Goal: Find specific page/section: Find specific page/section

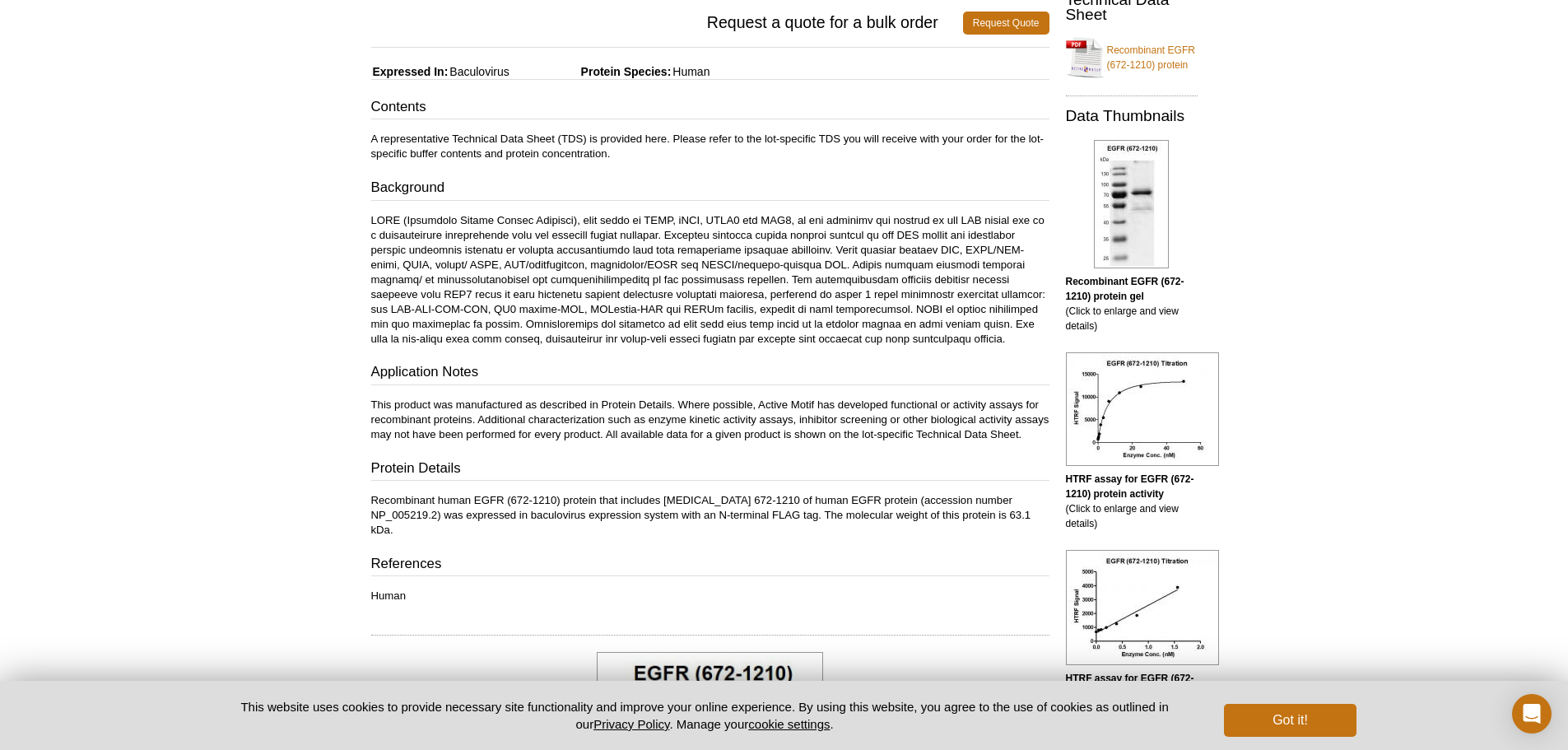
scroll to position [411, 0]
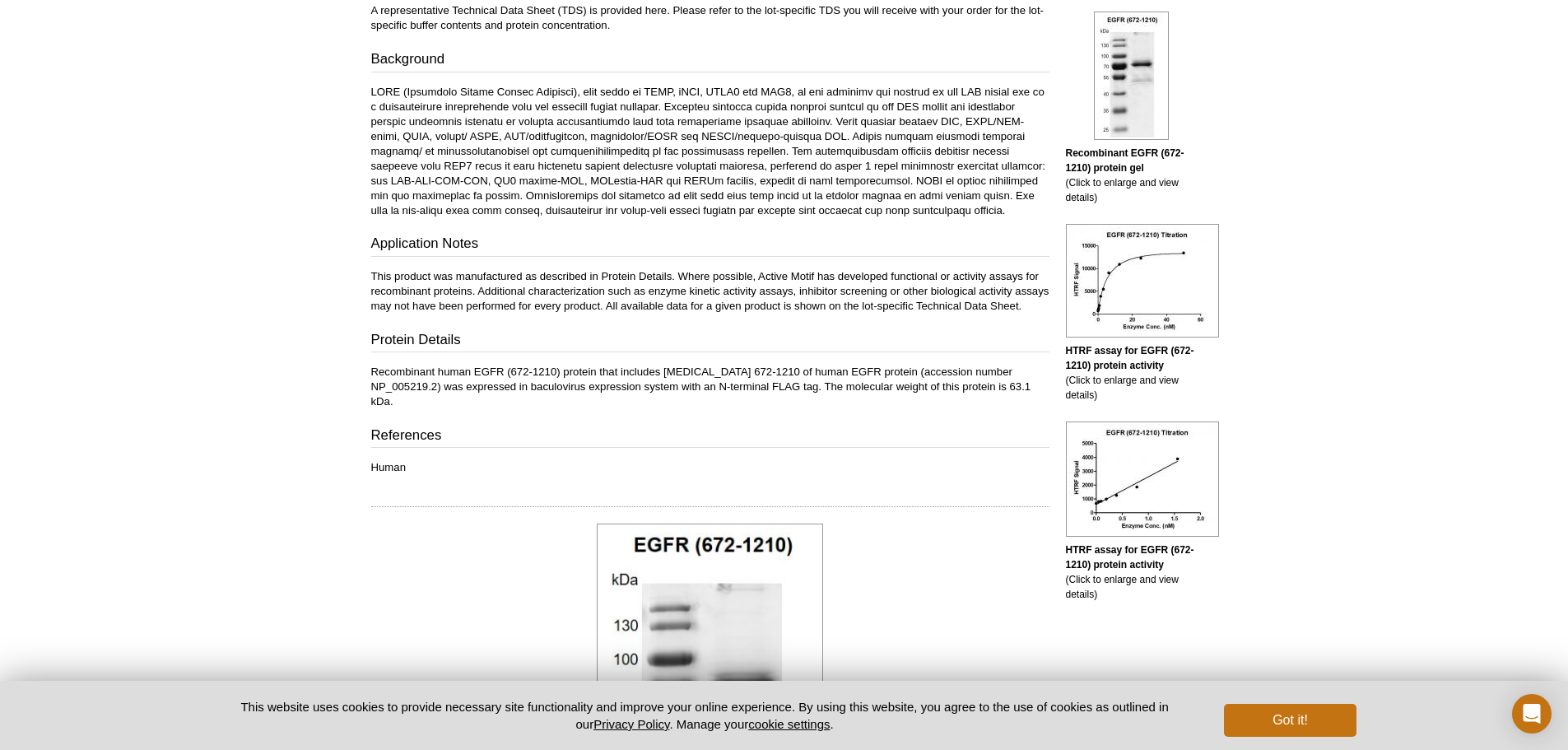
scroll to position [1056, 0]
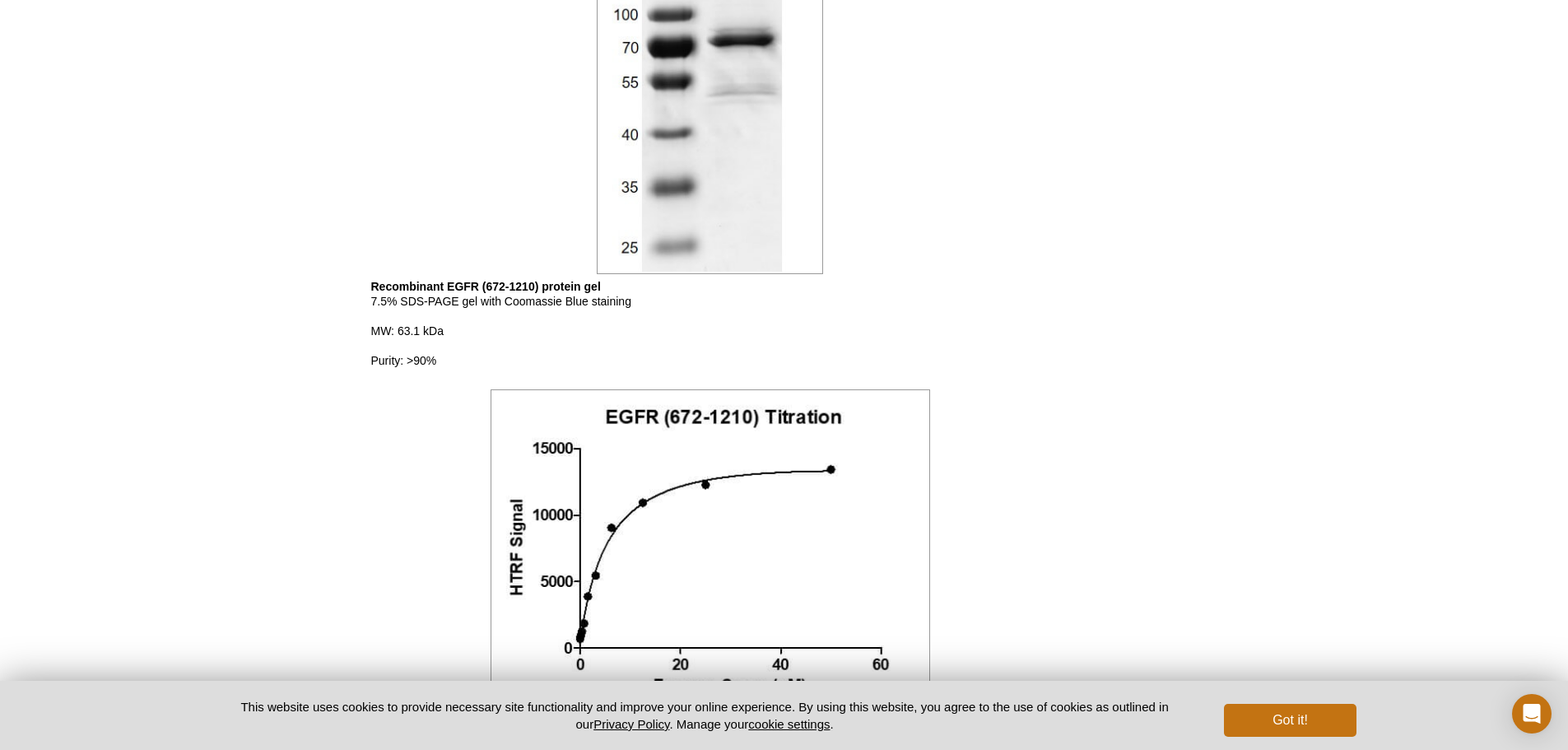
click at [241, 394] on div "Active Motif Logo Enabling Epigenetics Research 0 Search Skip to content Active…" at bounding box center [784, 123] width 1568 height 2357
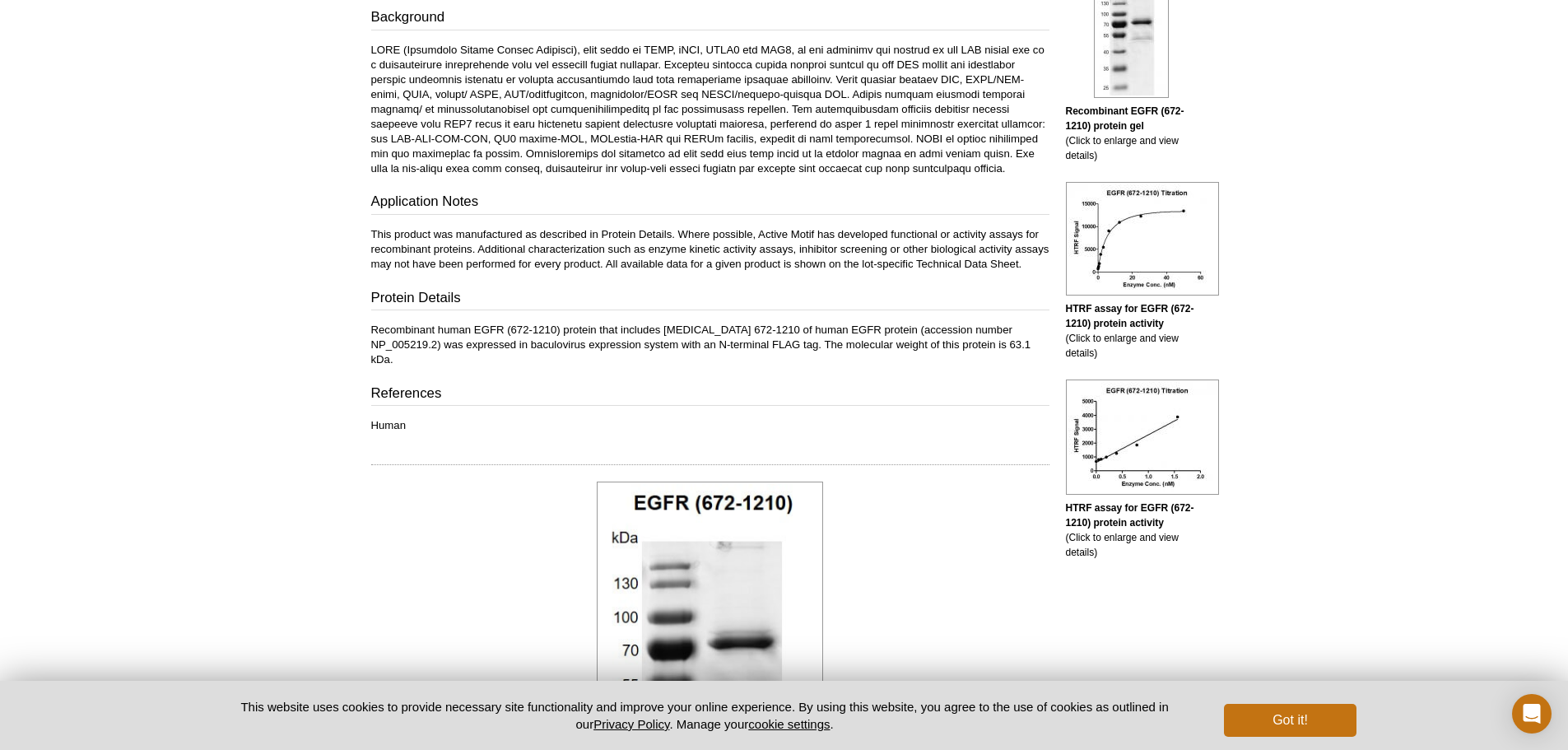
scroll to position [1026, 0]
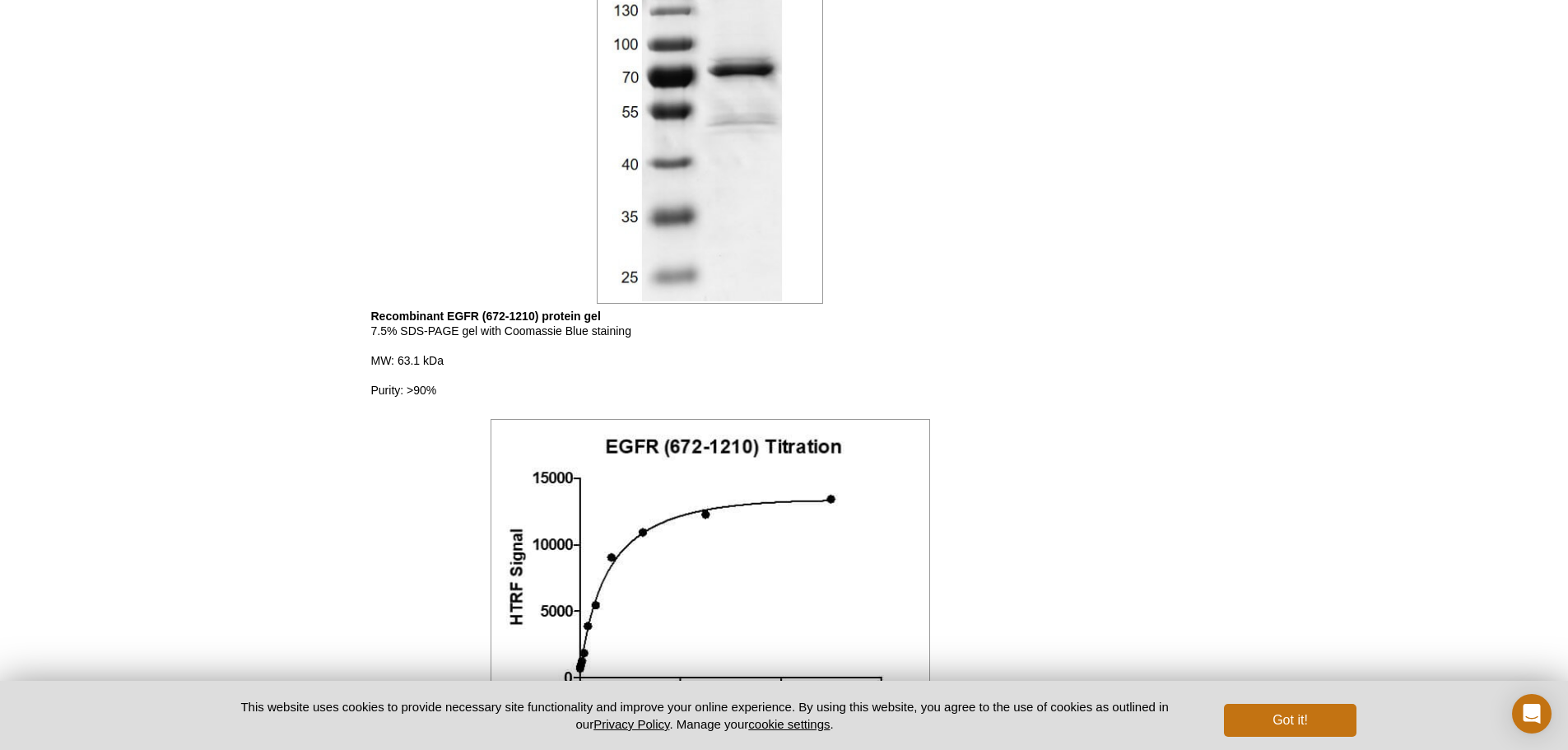
click at [139, 292] on div "Active Motif Logo Enabling Epigenetics Research 0 Search Skip to content Active…" at bounding box center [784, 152] width 1568 height 2357
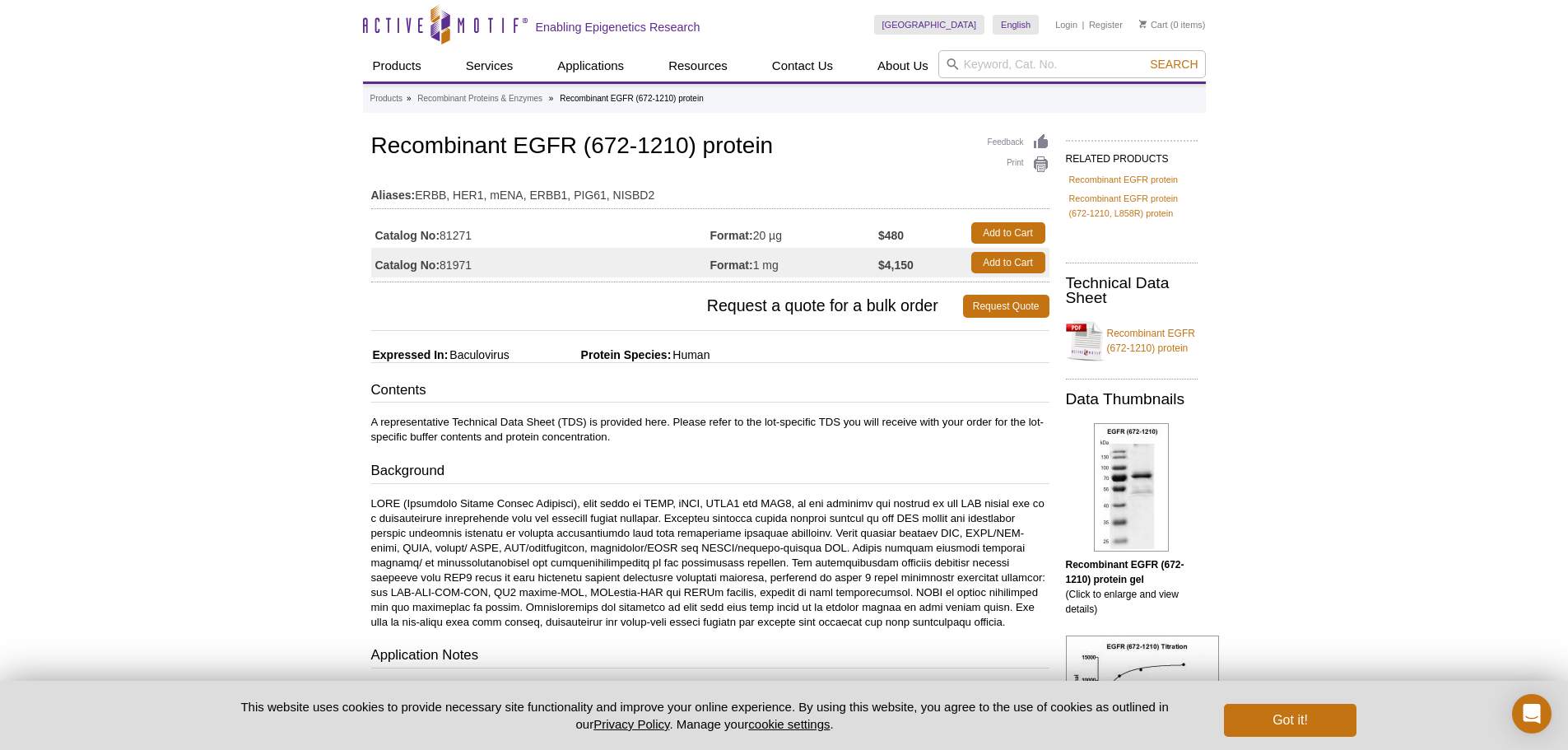
click at [406, 419] on p "A representative Technical Data Sheet (TDS) is provided here. Please refer to t…" at bounding box center [710, 429] width 678 height 30
click at [1156, 340] on link "Recombinant EGFR (672-1210) protein" at bounding box center [1131, 340] width 131 height 49
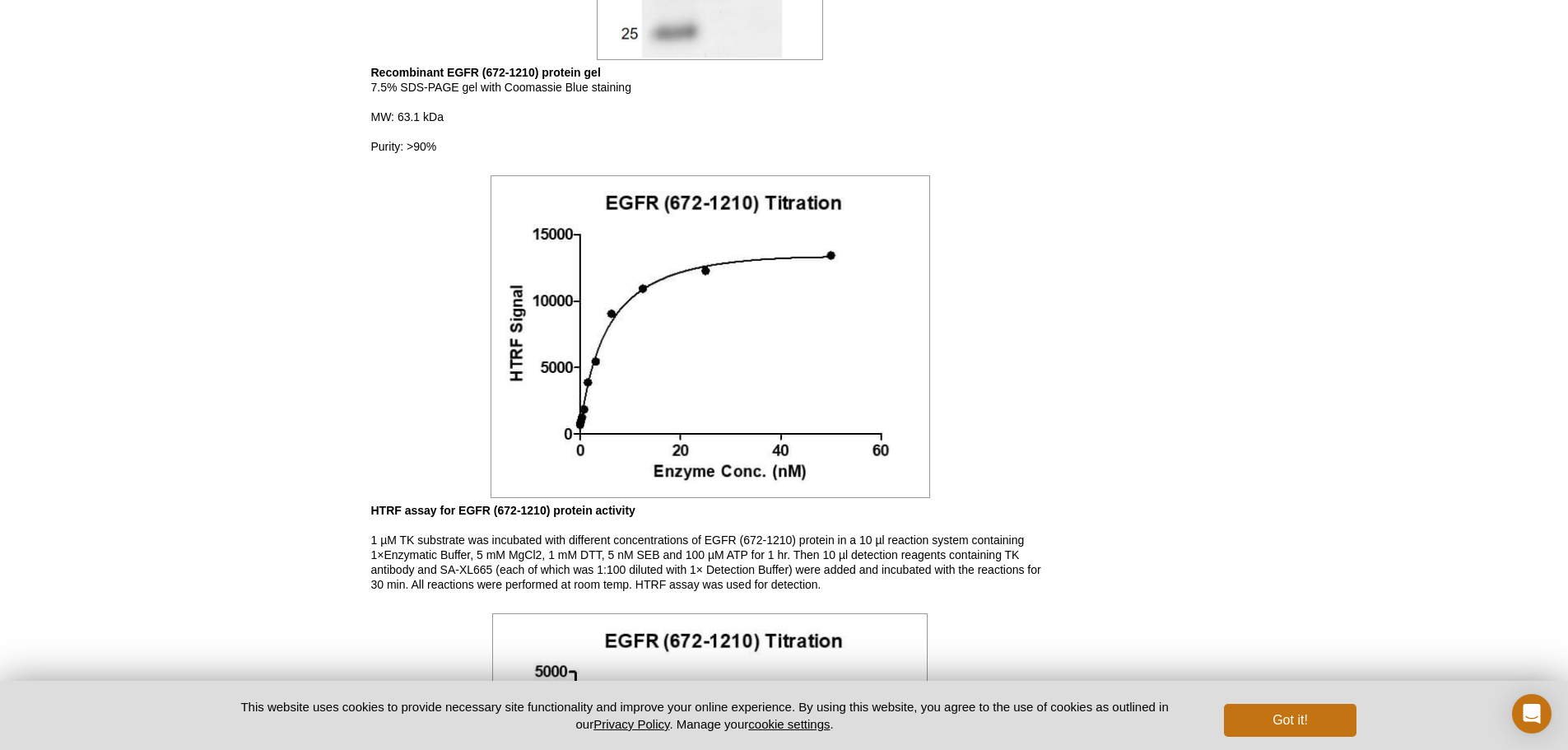
scroll to position [1445, 0]
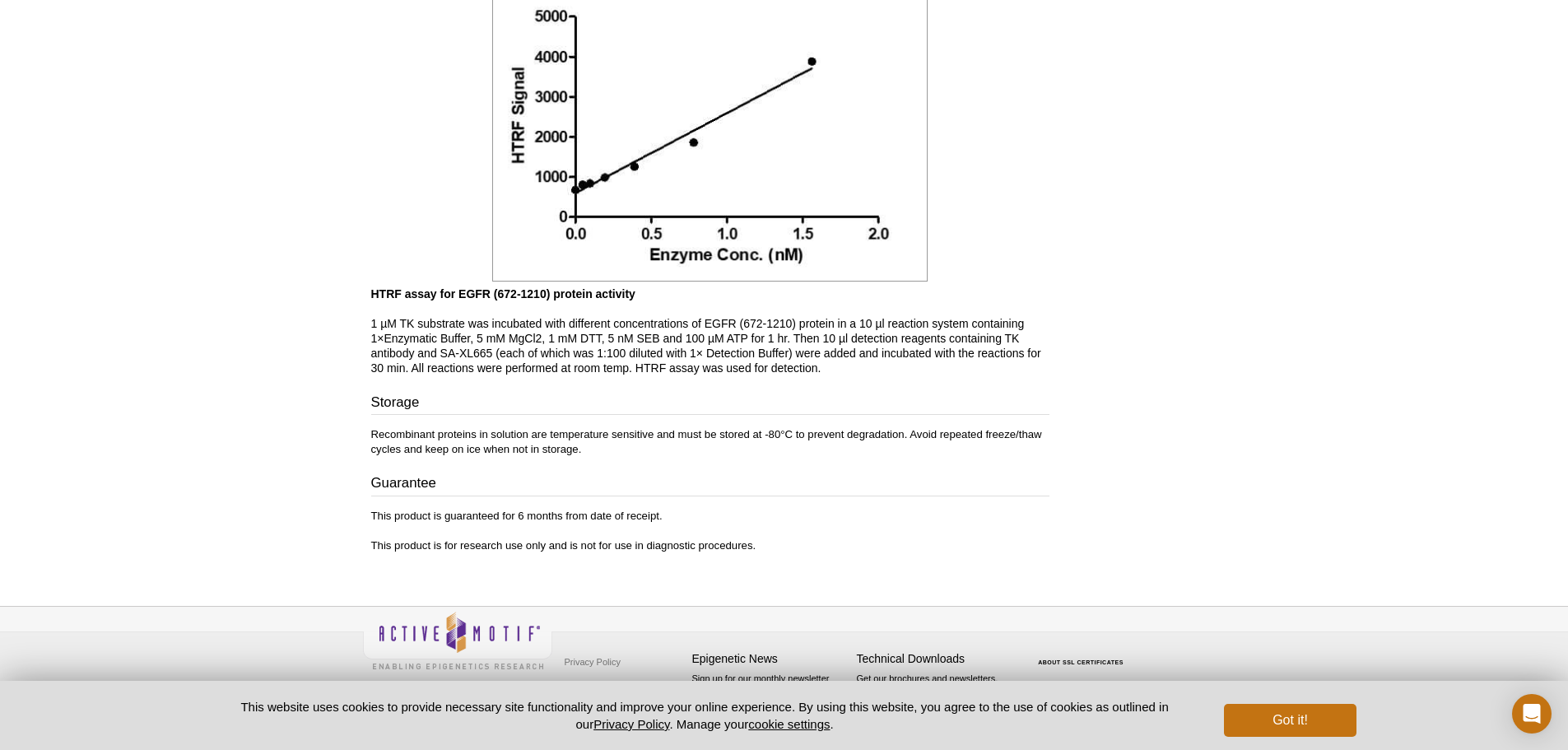
drag, startPoint x: 280, startPoint y: 42, endPoint x: 273, endPoint y: 58, distance: 17.5
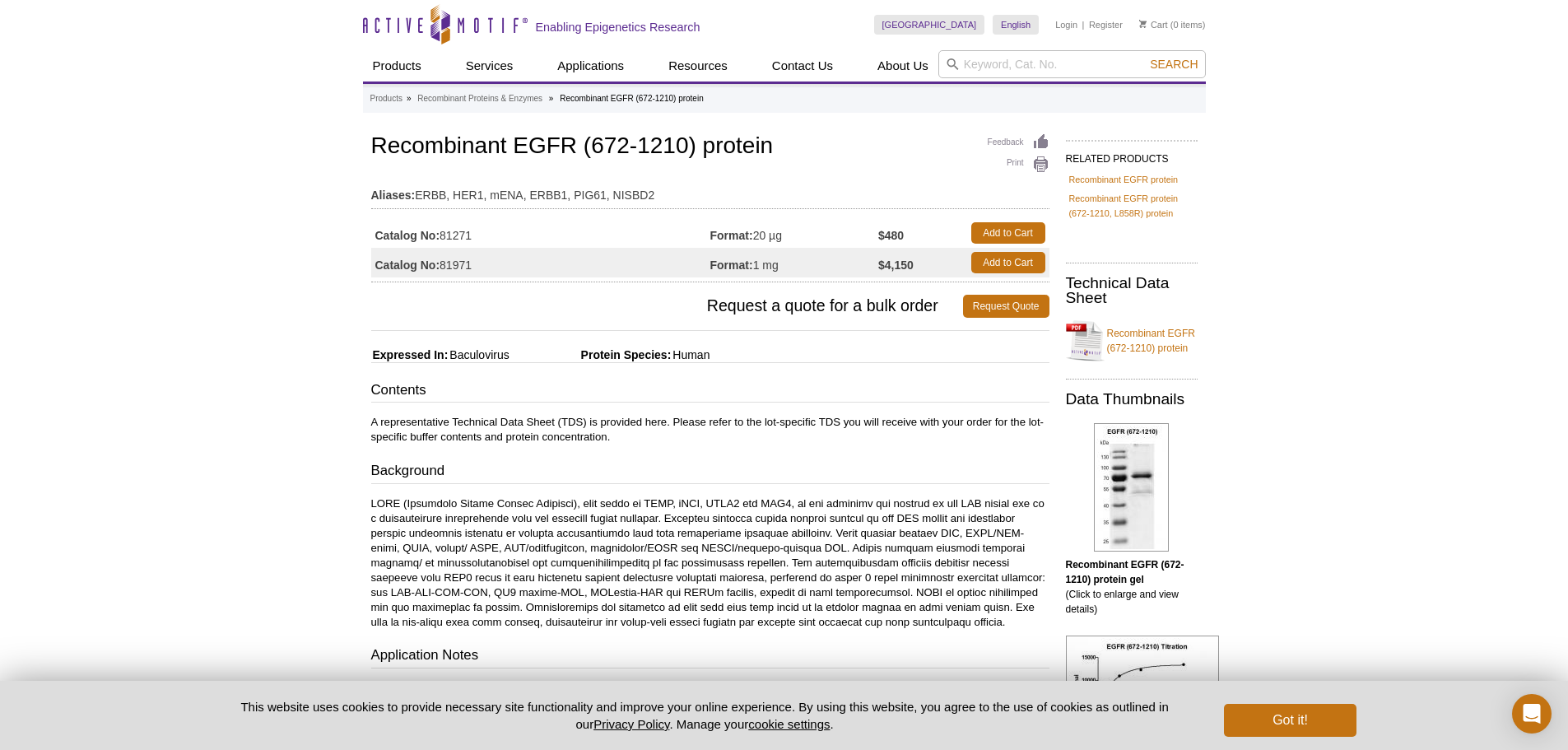
drag, startPoint x: 249, startPoint y: 370, endPoint x: 30, endPoint y: 428, distance: 226.6
